Goal: Information Seeking & Learning: Learn about a topic

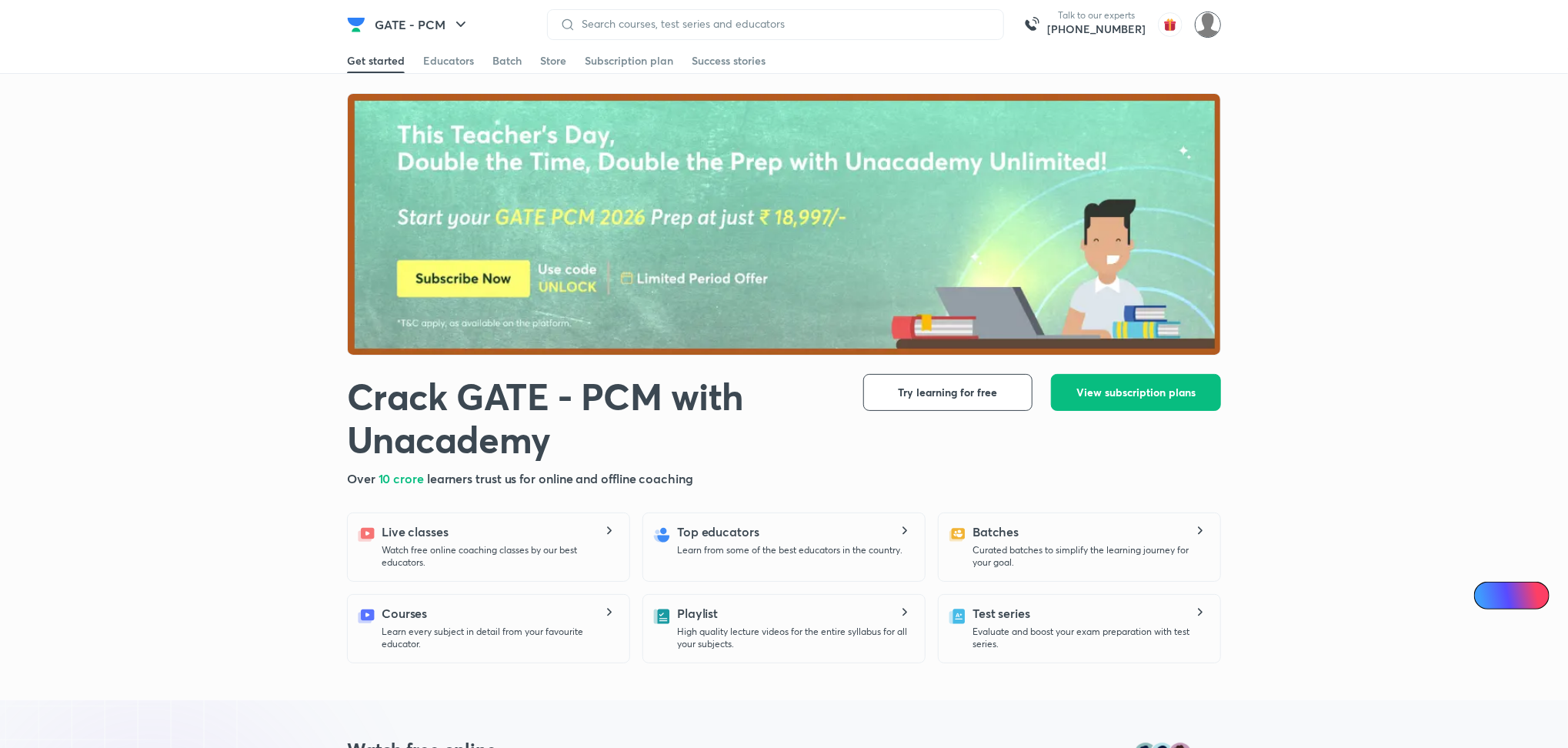
click at [1210, 22] on img at bounding box center [1208, 24] width 26 height 26
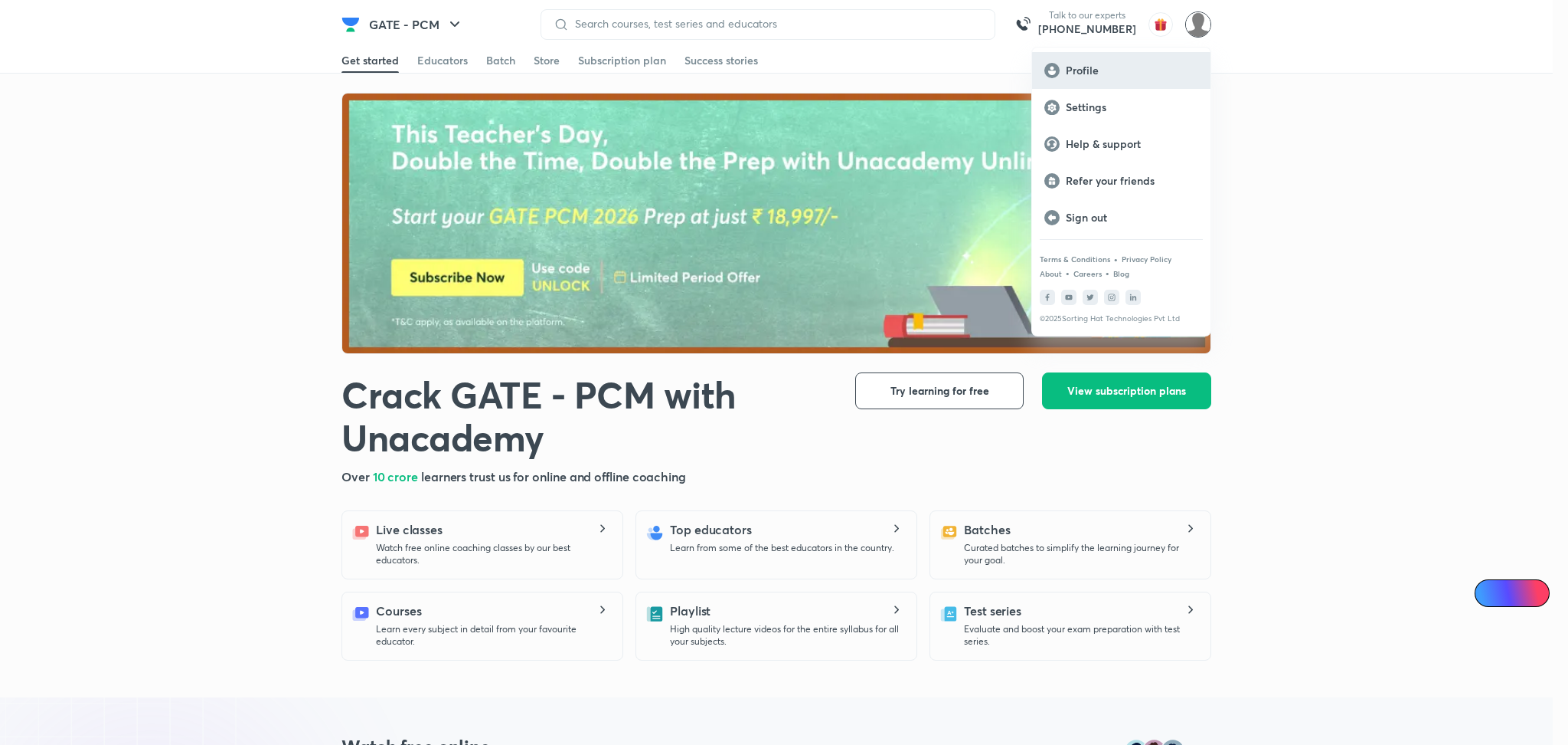
click at [1099, 73] on p "Profile" at bounding box center [1132, 70] width 132 height 13
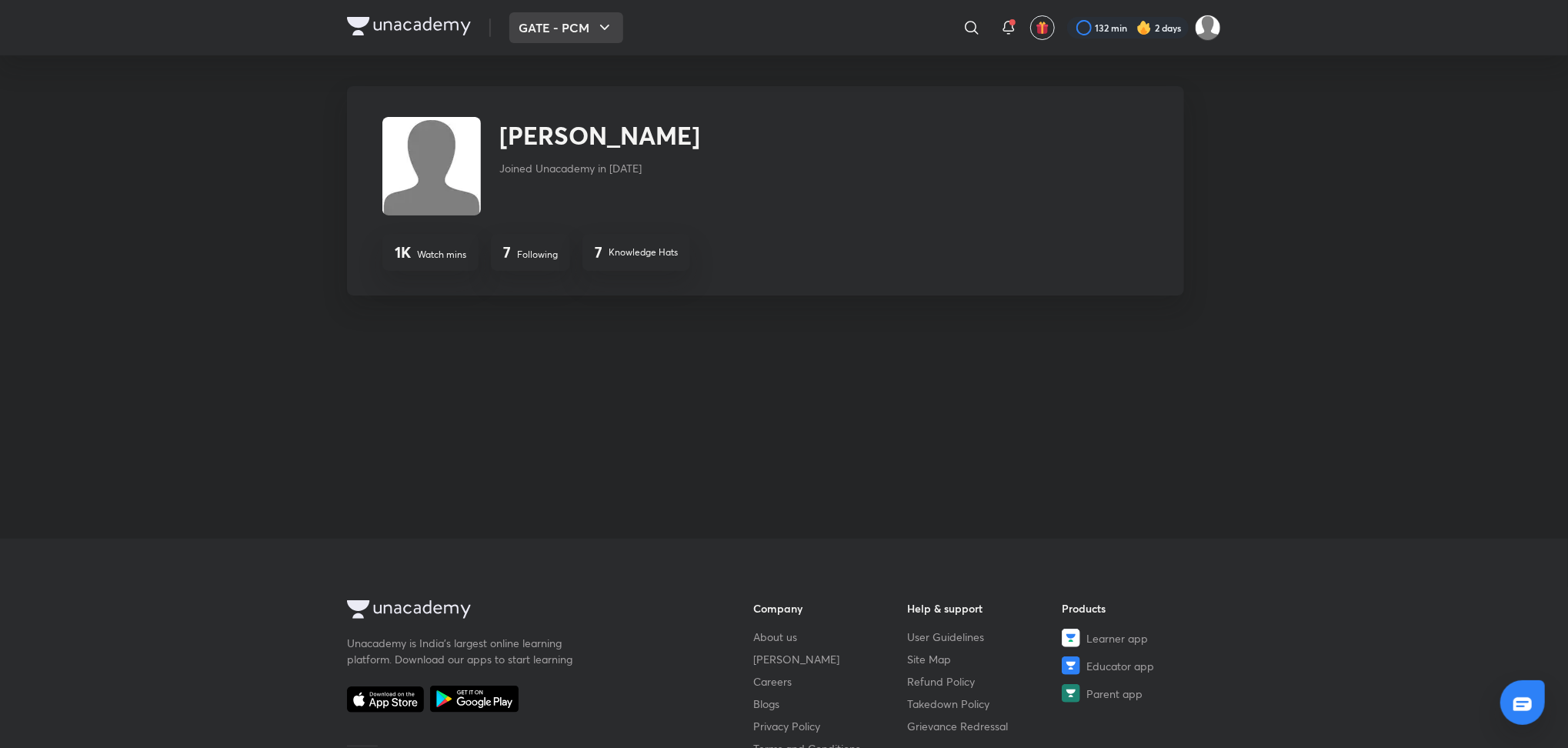
click at [563, 27] on button "GATE - PCM" at bounding box center [566, 28] width 114 height 31
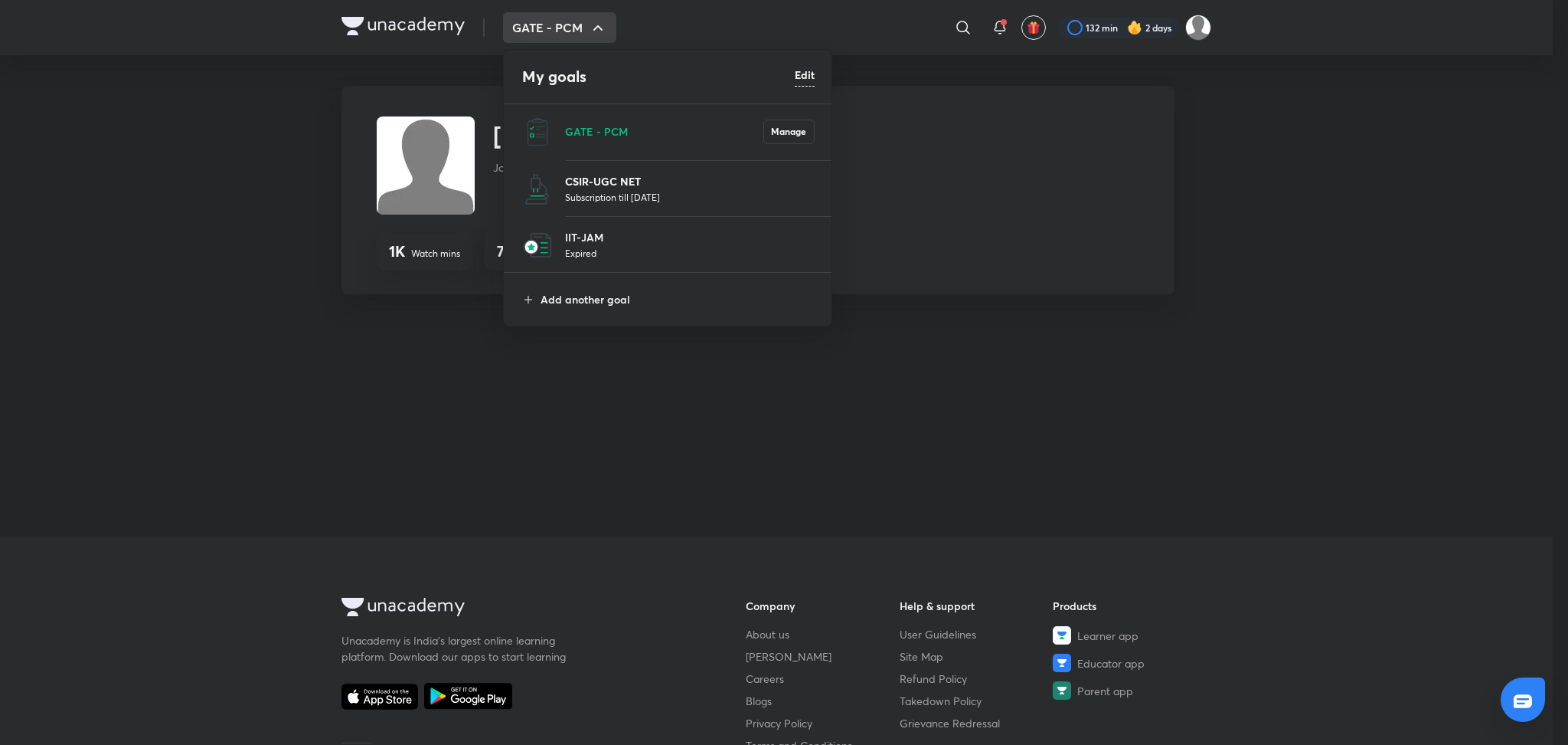
click at [589, 177] on p "CSIR-UGC NET" at bounding box center [689, 181] width 250 height 16
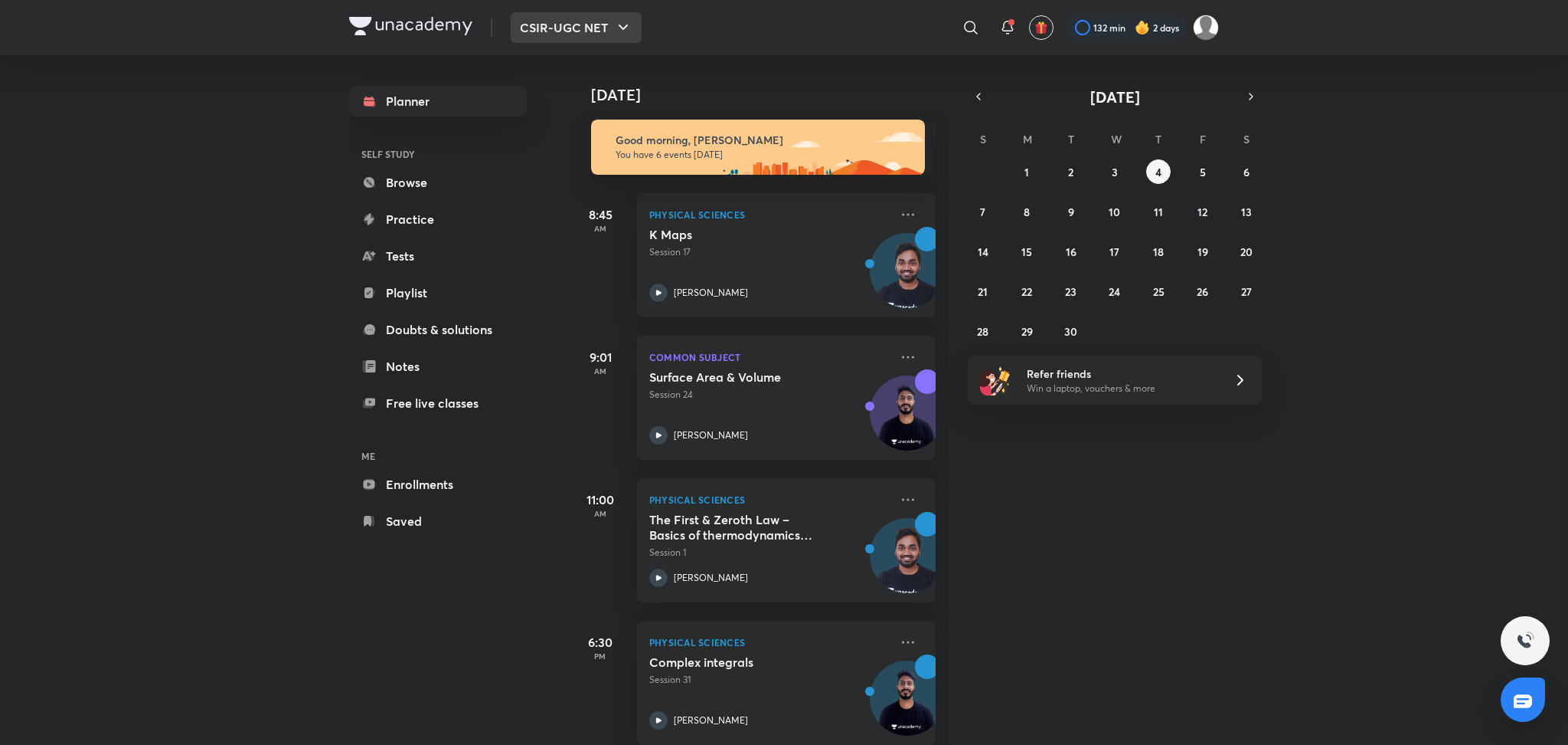
click at [635, 31] on button "CSIR-UGC NET" at bounding box center [576, 28] width 131 height 30
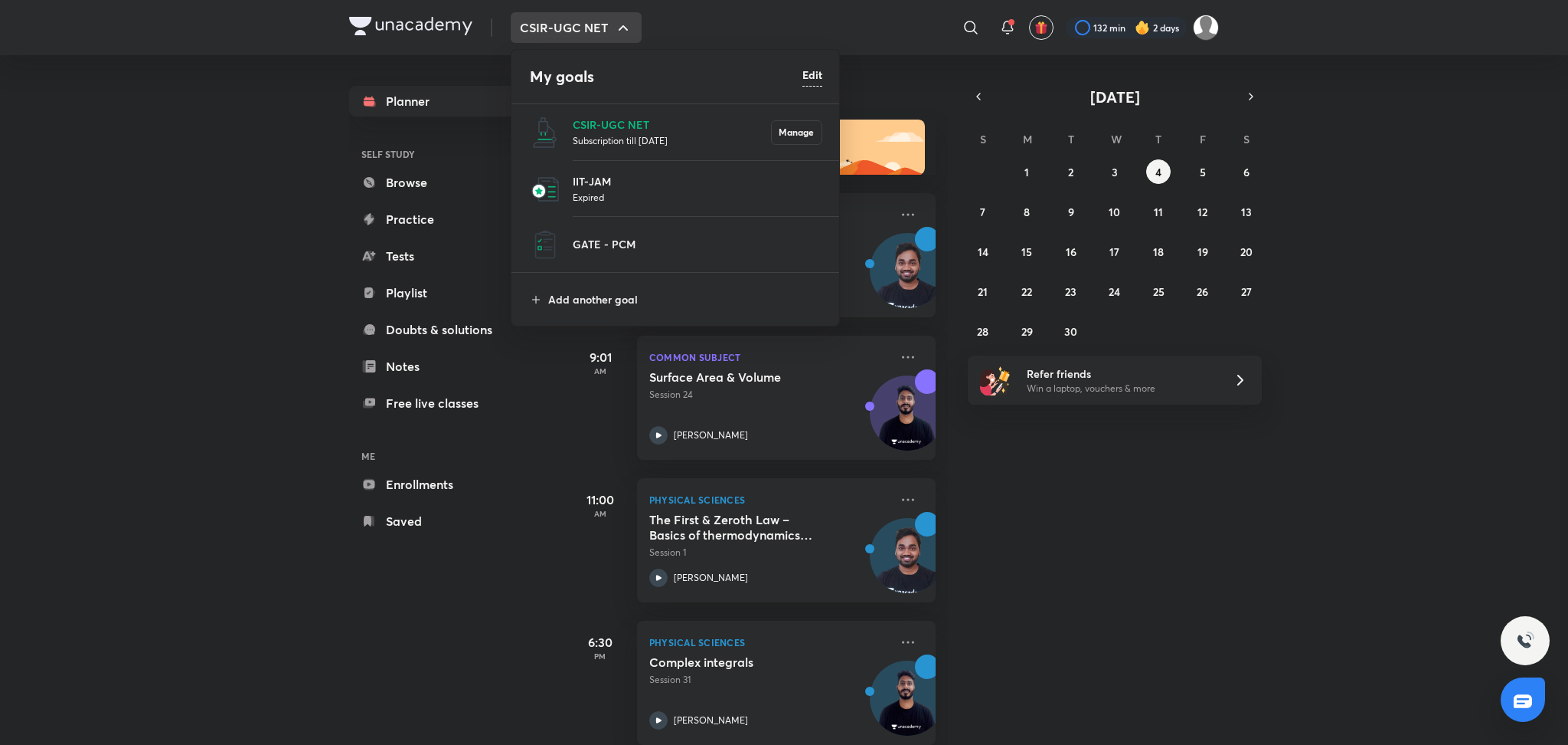
drag, startPoint x: 689, startPoint y: 244, endPoint x: 644, endPoint y: 231, distance: 46.8
click at [644, 231] on li "GATE - PCM" at bounding box center [676, 245] width 329 height 55
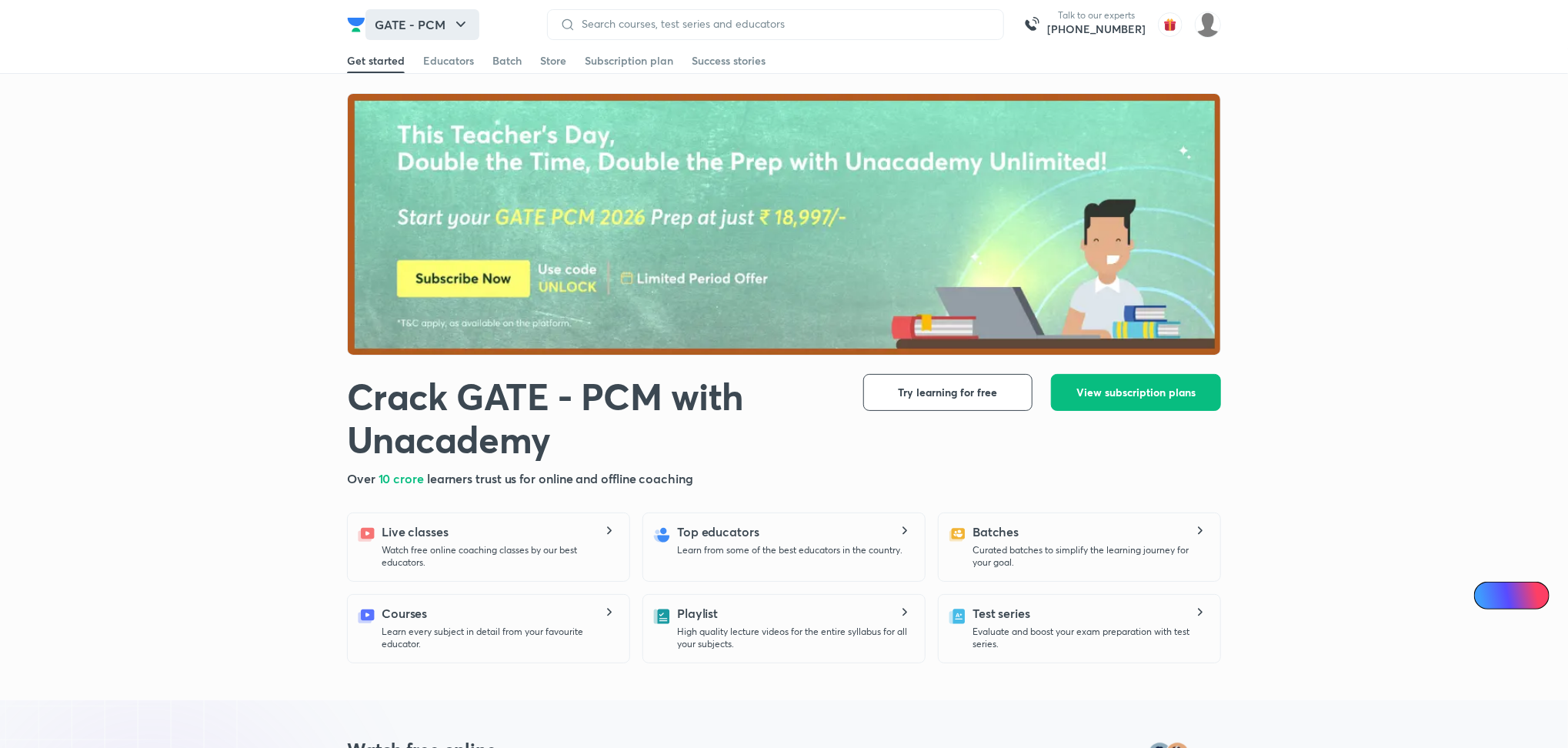
click at [447, 34] on button "GATE - PCM" at bounding box center [421, 25] width 114 height 31
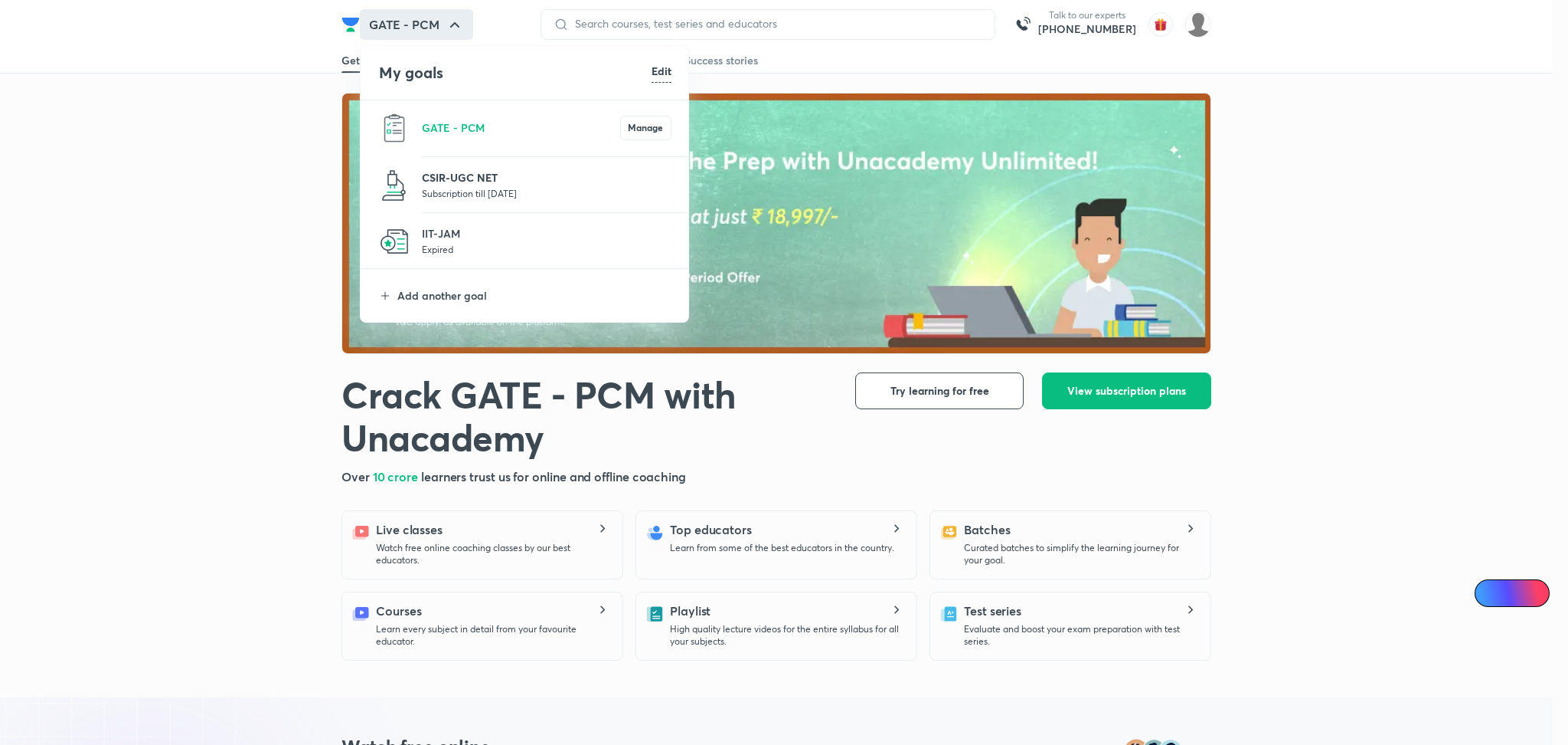
click at [576, 175] on p "CSIR-UGC NET" at bounding box center [547, 177] width 250 height 16
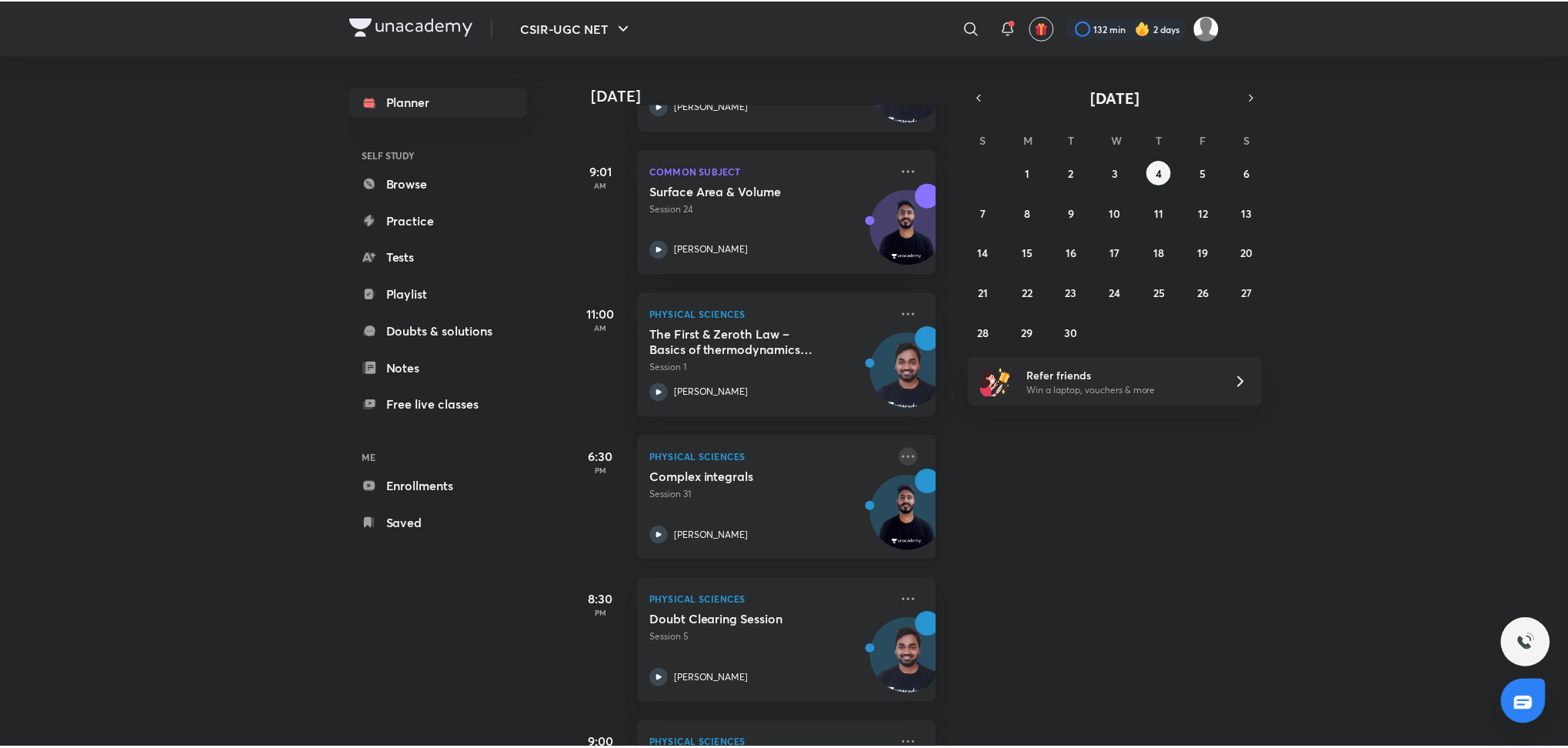
scroll to position [188, 0]
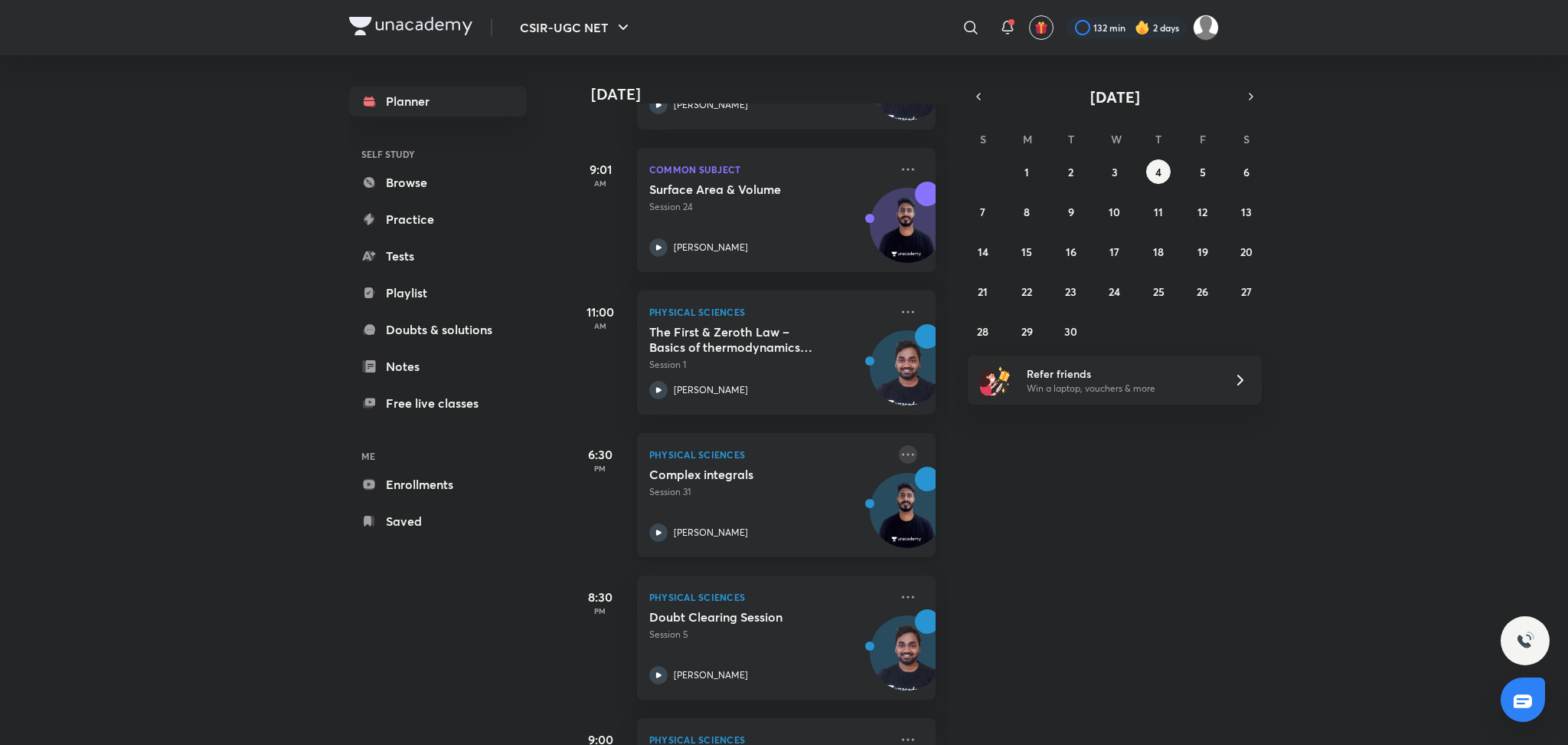
click at [902, 454] on icon at bounding box center [908, 454] width 12 height 2
click at [1000, 529] on p "Go to course page" at bounding box center [1010, 522] width 106 height 16
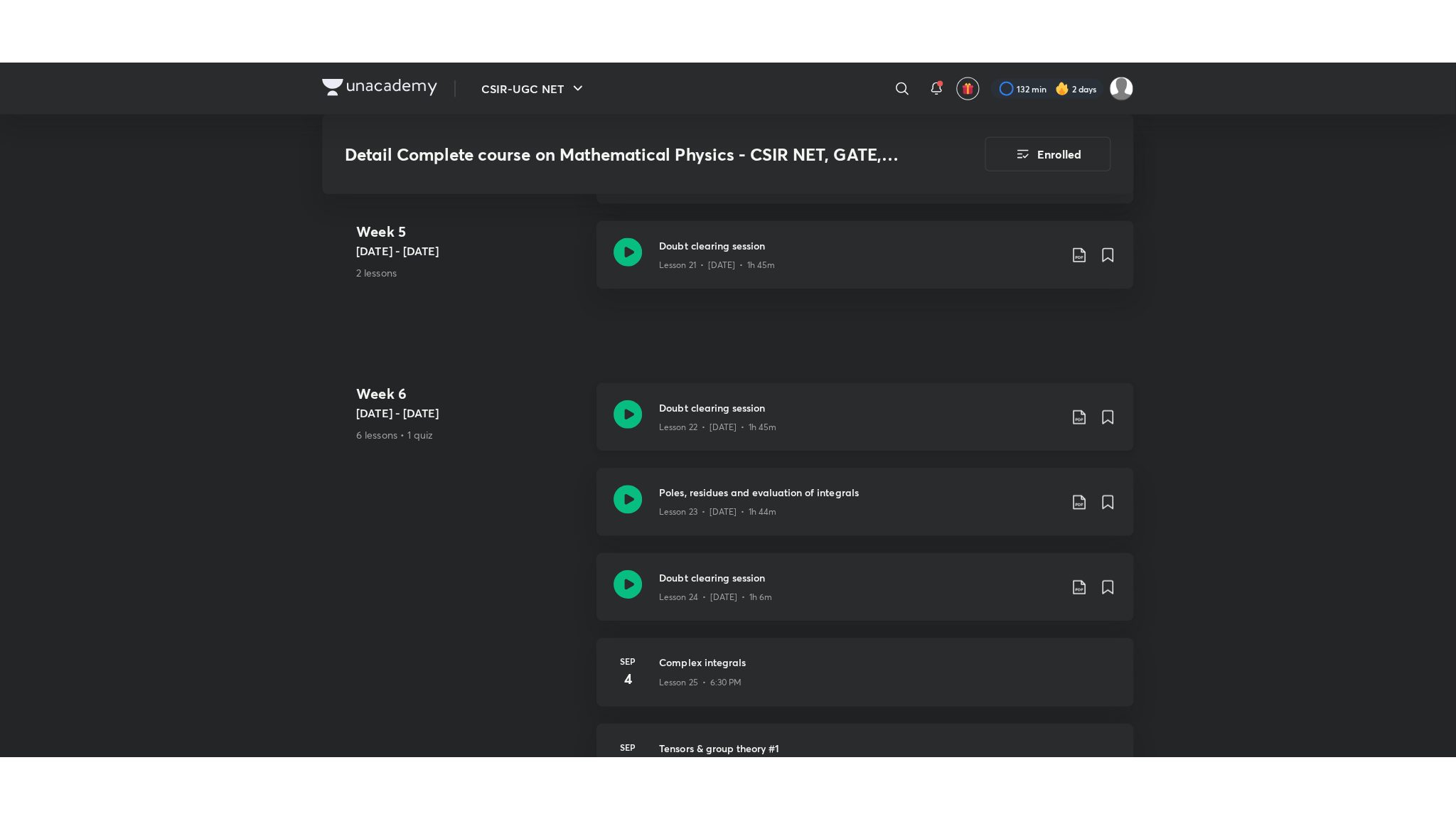
scroll to position [2932, 0]
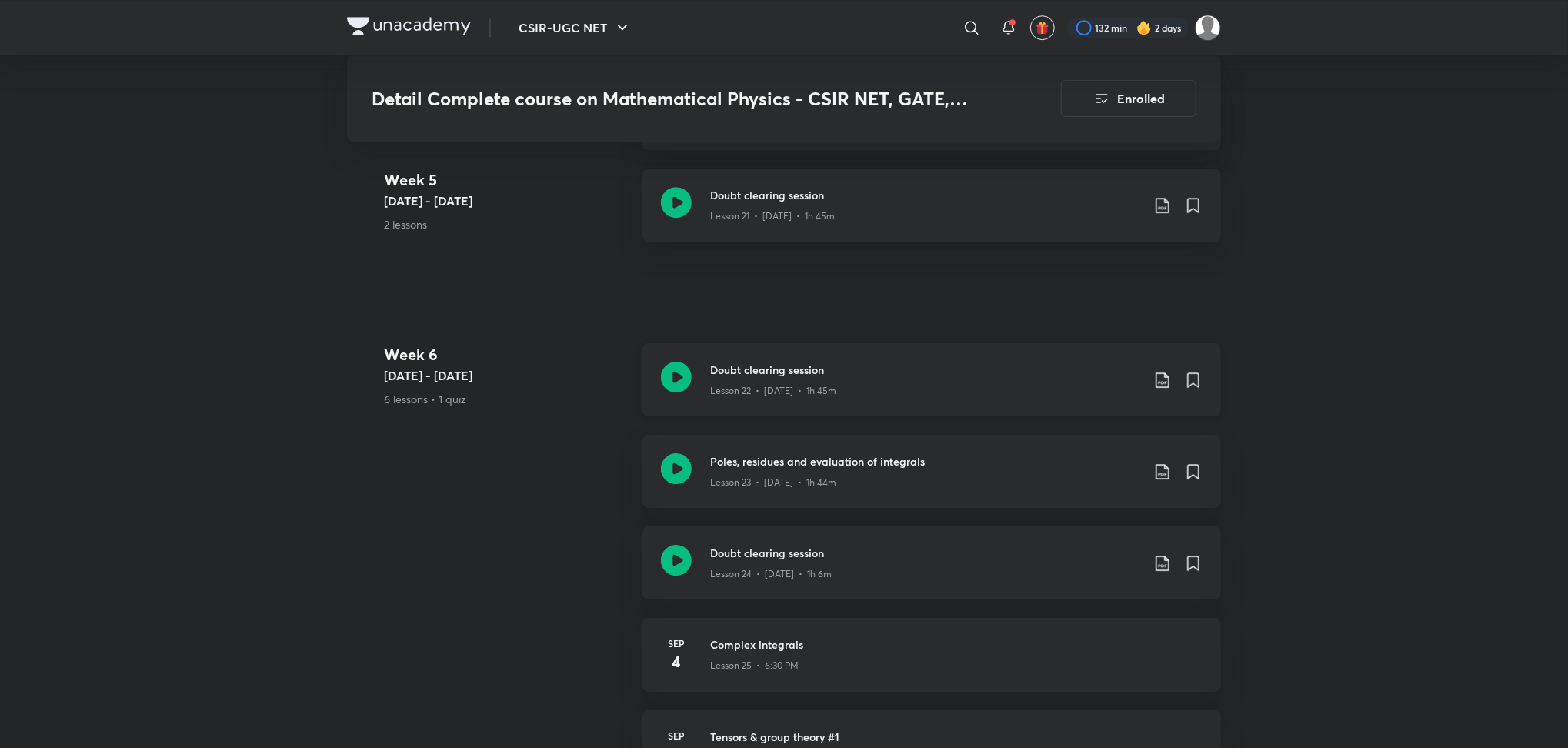
click at [685, 374] on icon at bounding box center [677, 376] width 31 height 31
click at [667, 472] on icon at bounding box center [677, 468] width 31 height 31
